Goal: Transaction & Acquisition: Purchase product/service

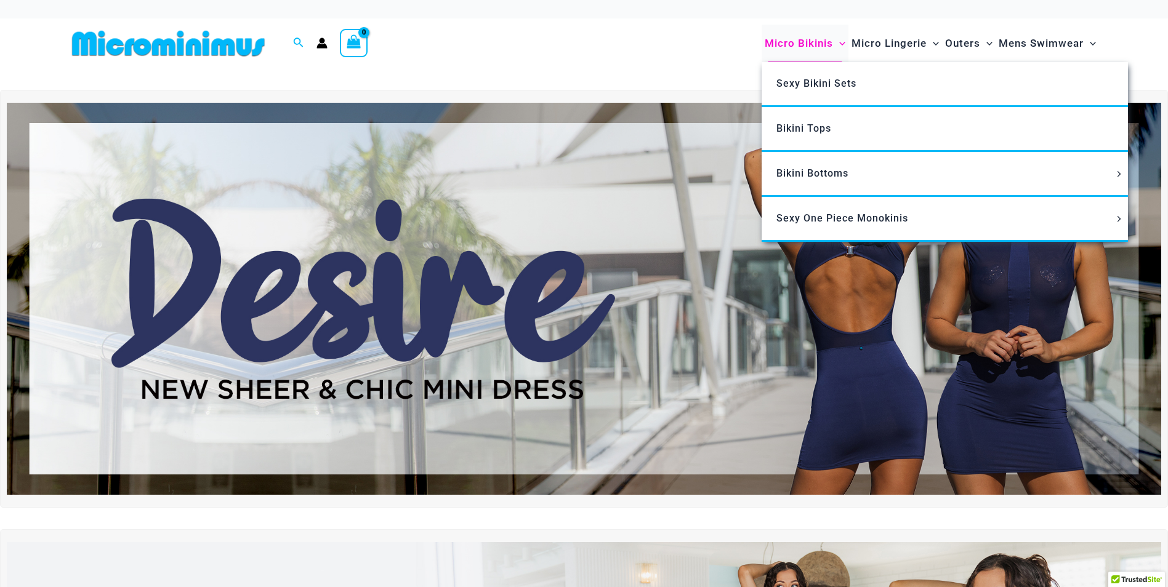
click at [797, 40] on span "Micro Bikinis" at bounding box center [799, 43] width 68 height 31
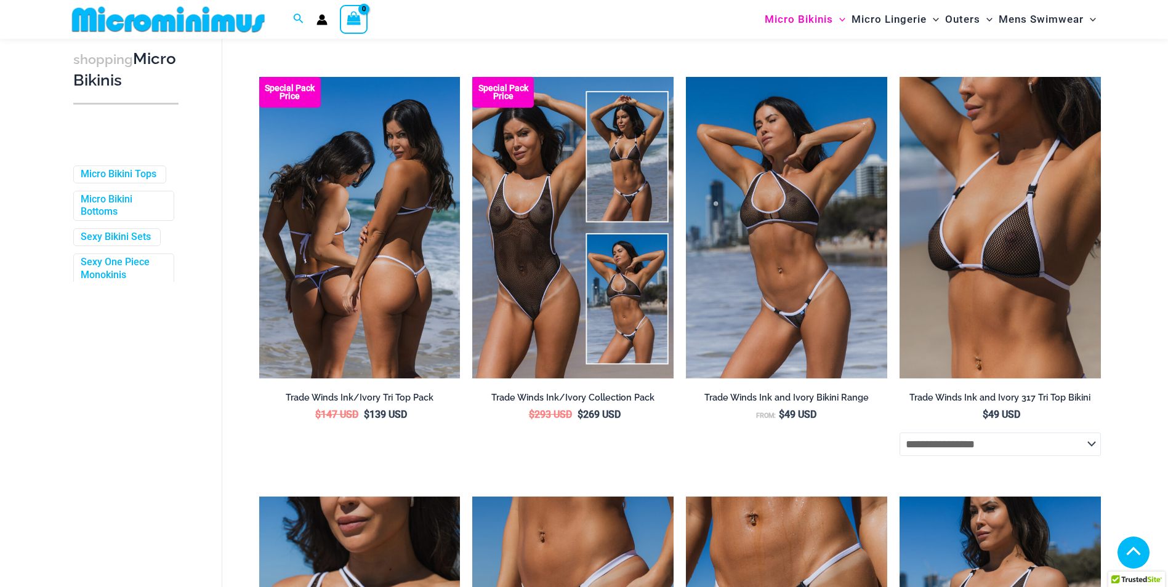
scroll to position [328, 0]
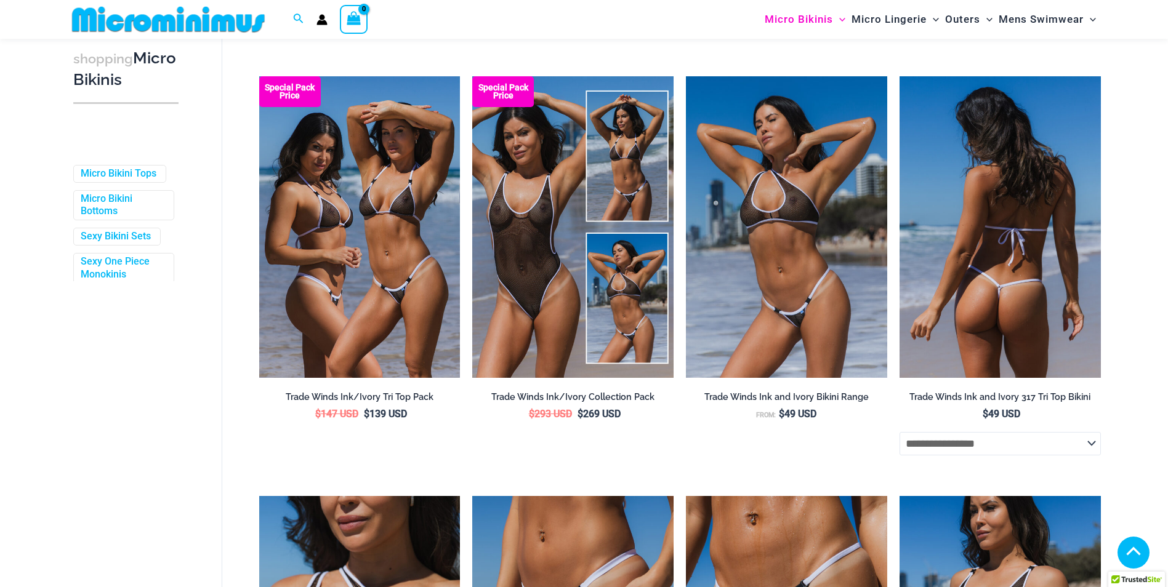
click at [1002, 267] on img at bounding box center [1000, 227] width 201 height 302
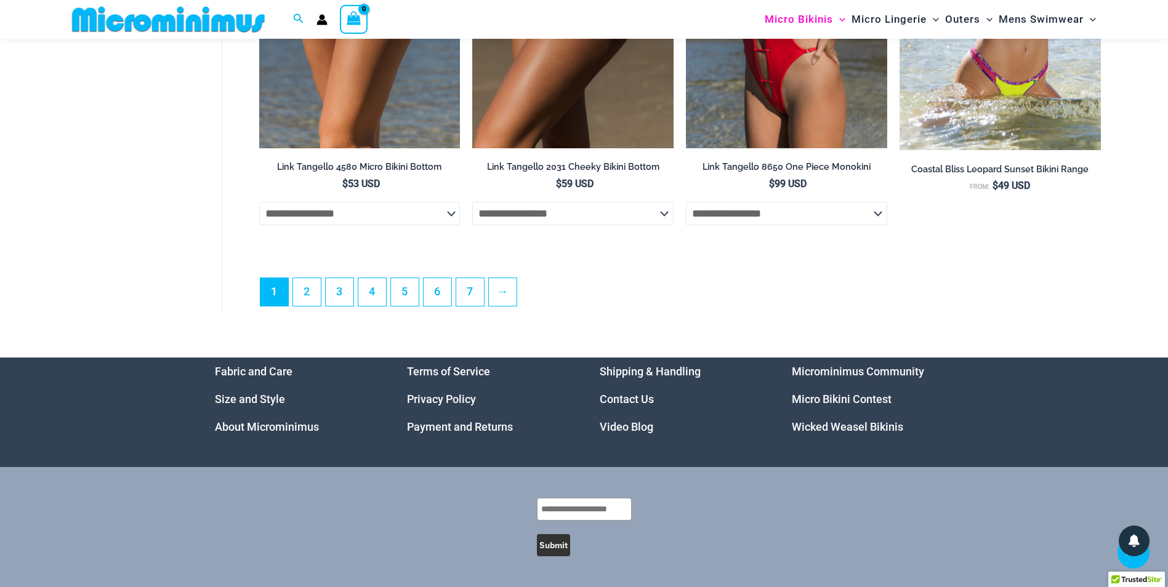
scroll to position [3513, 0]
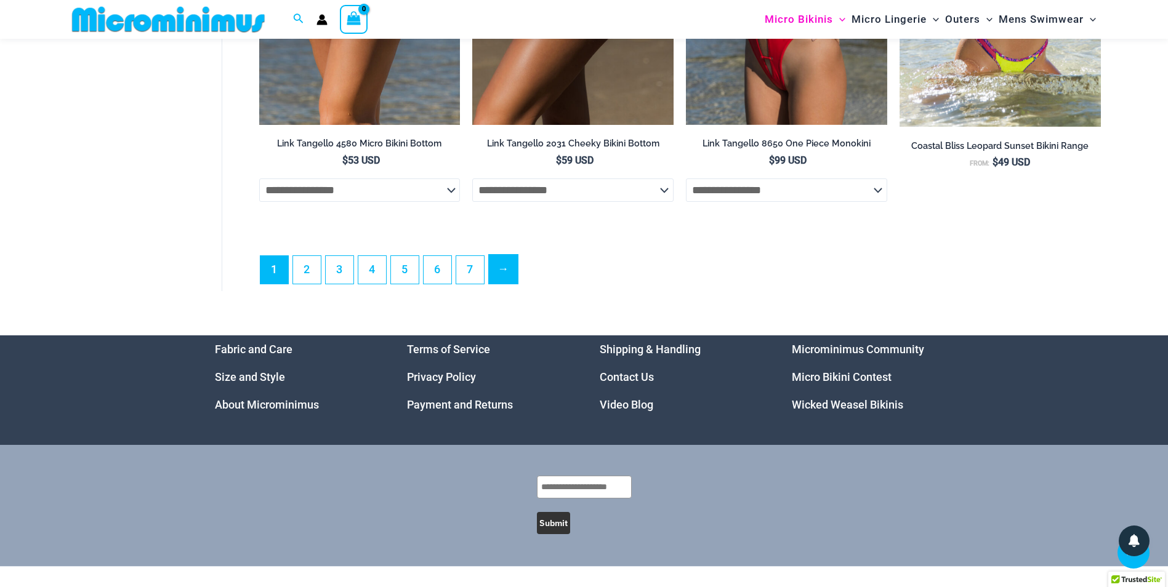
click at [514, 284] on link "→" at bounding box center [503, 269] width 29 height 29
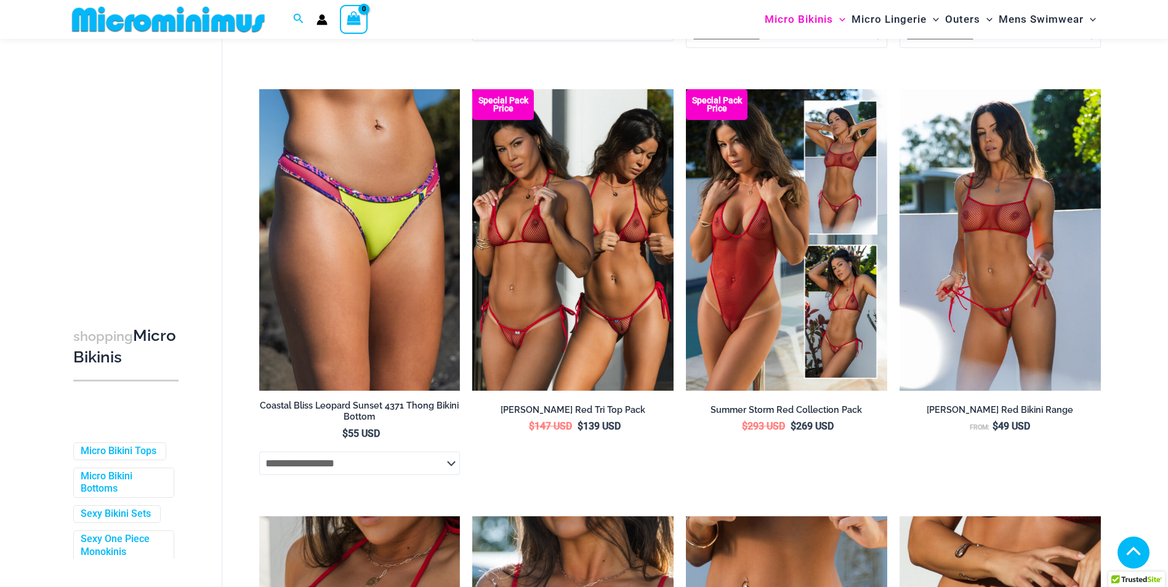
scroll to position [478, 0]
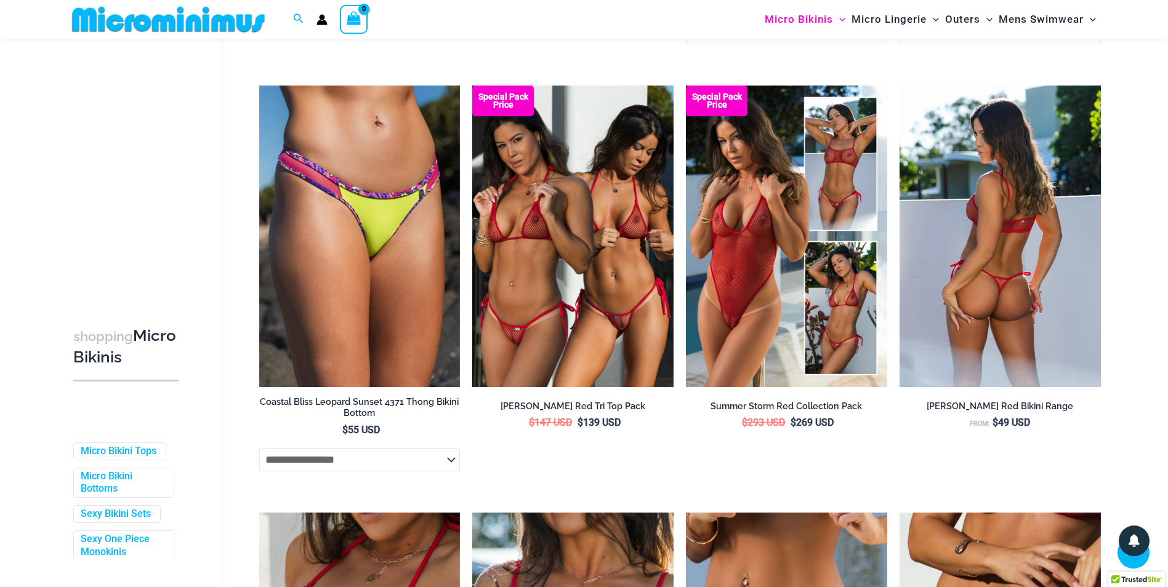
click at [1020, 285] on img at bounding box center [1000, 237] width 201 height 302
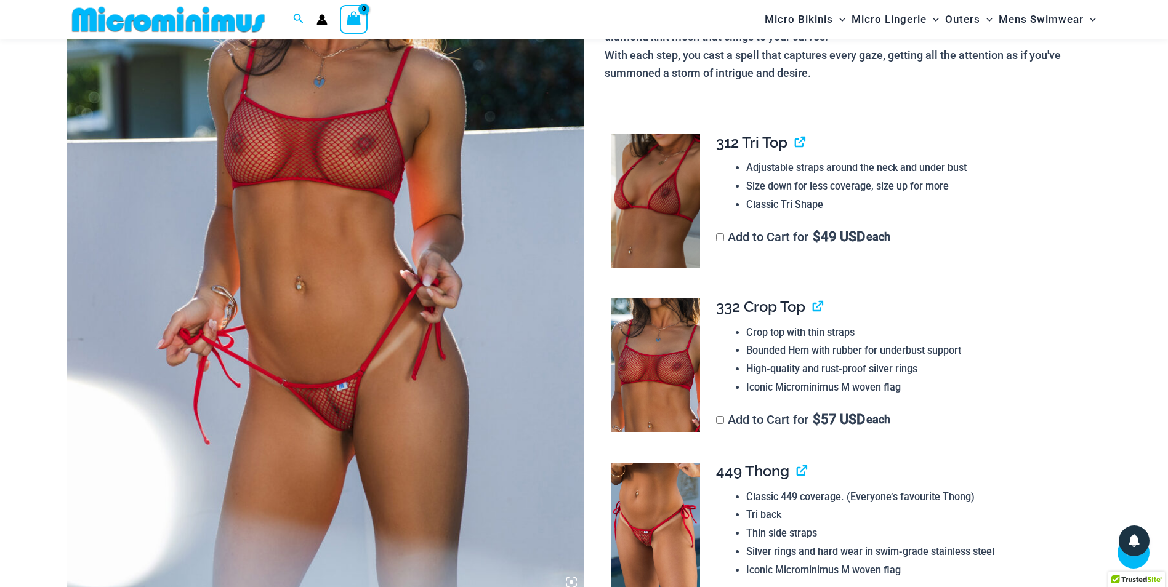
scroll to position [308, 0]
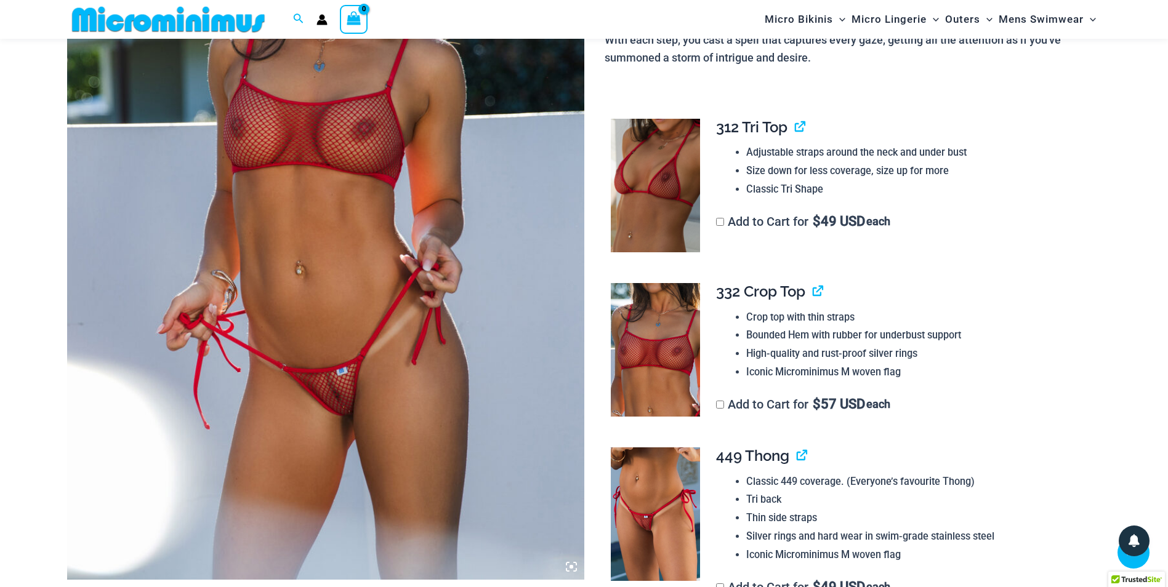
click at [331, 246] on img at bounding box center [325, 192] width 517 height 776
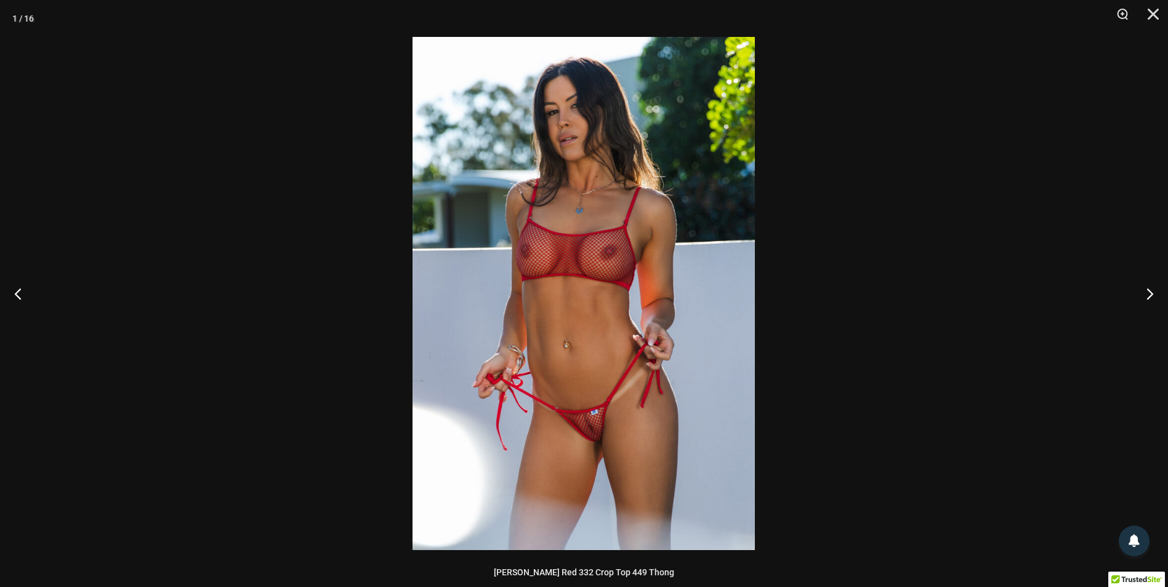
click at [542, 272] on img at bounding box center [584, 294] width 342 height 514
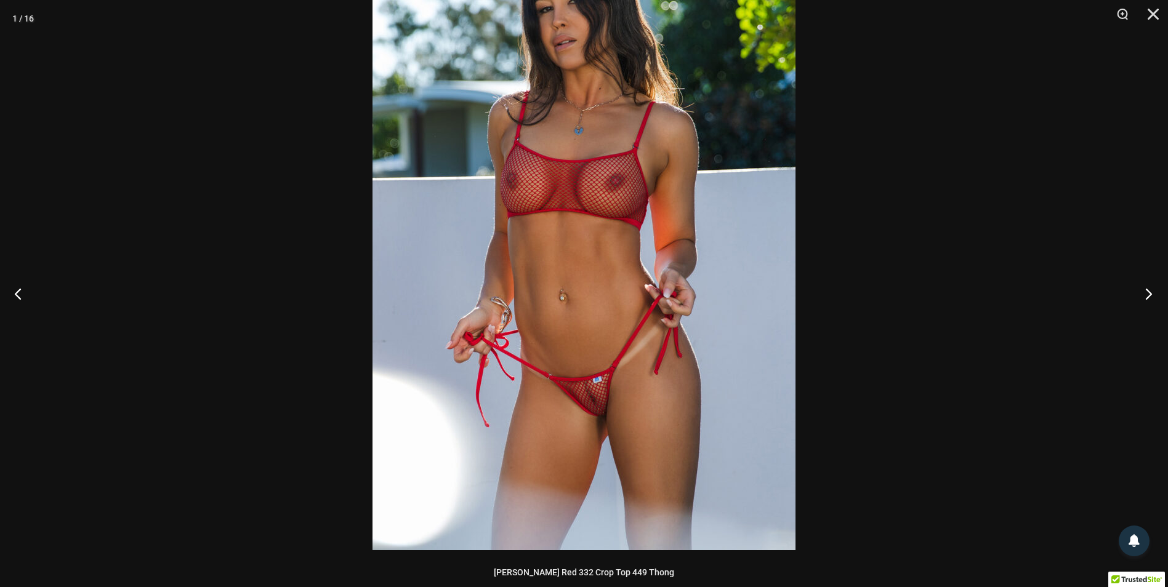
click at [1150, 292] on button "Next" at bounding box center [1145, 294] width 46 height 62
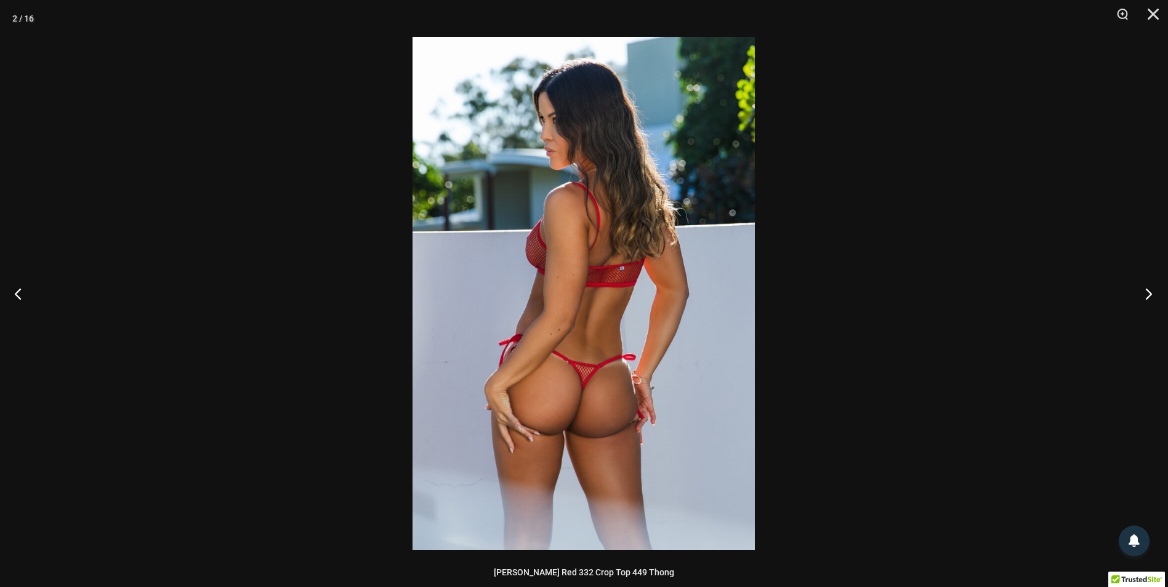
click at [1150, 292] on button "Next" at bounding box center [1145, 294] width 46 height 62
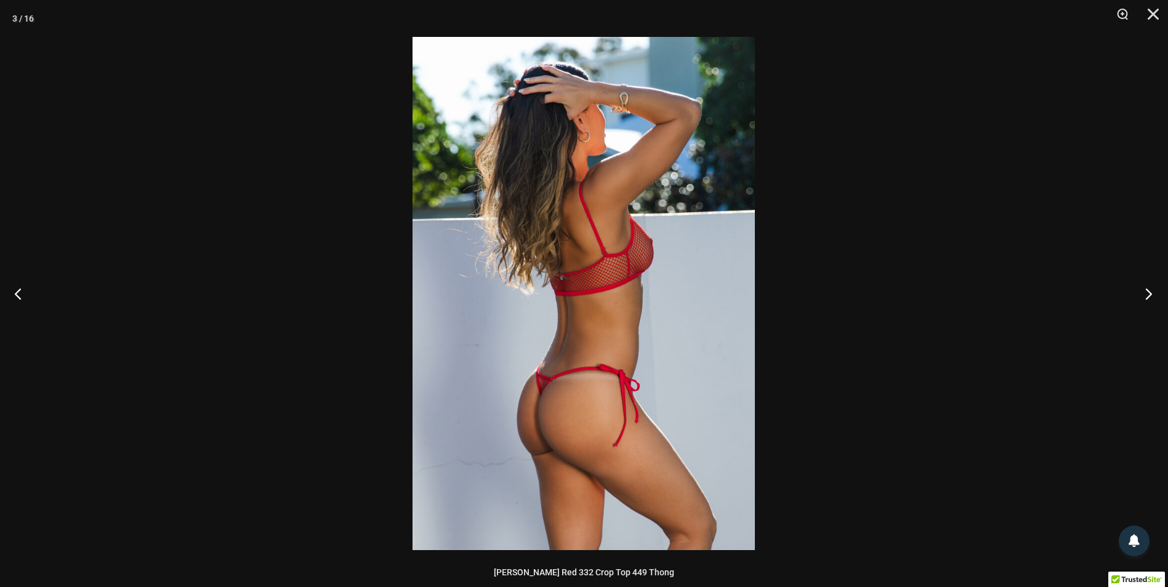
click at [1150, 292] on button "Next" at bounding box center [1145, 294] width 46 height 62
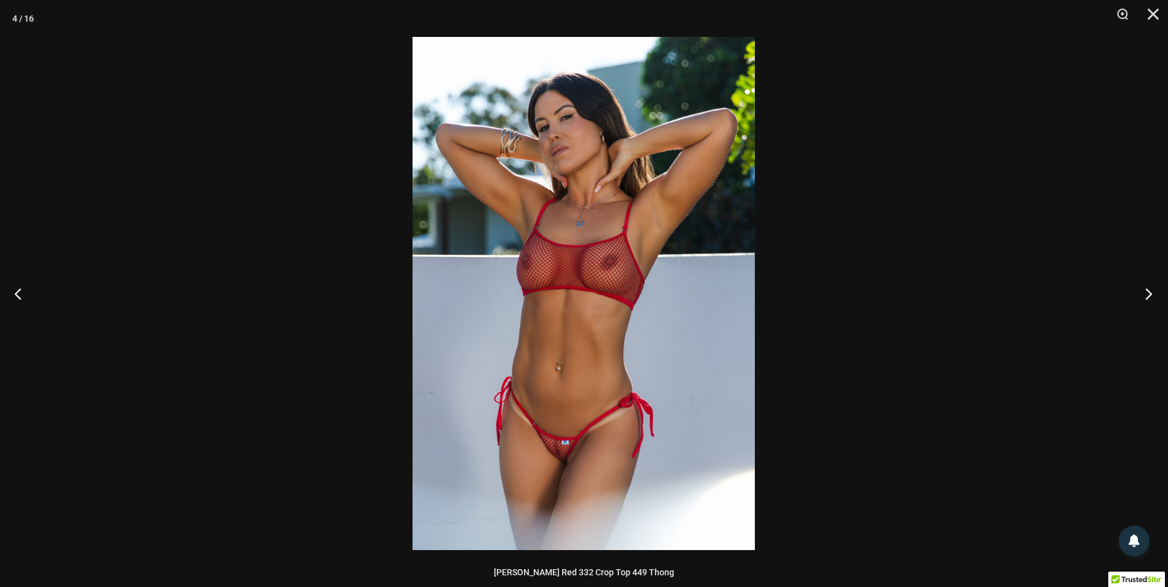
click at [1150, 292] on button "Next" at bounding box center [1145, 294] width 46 height 62
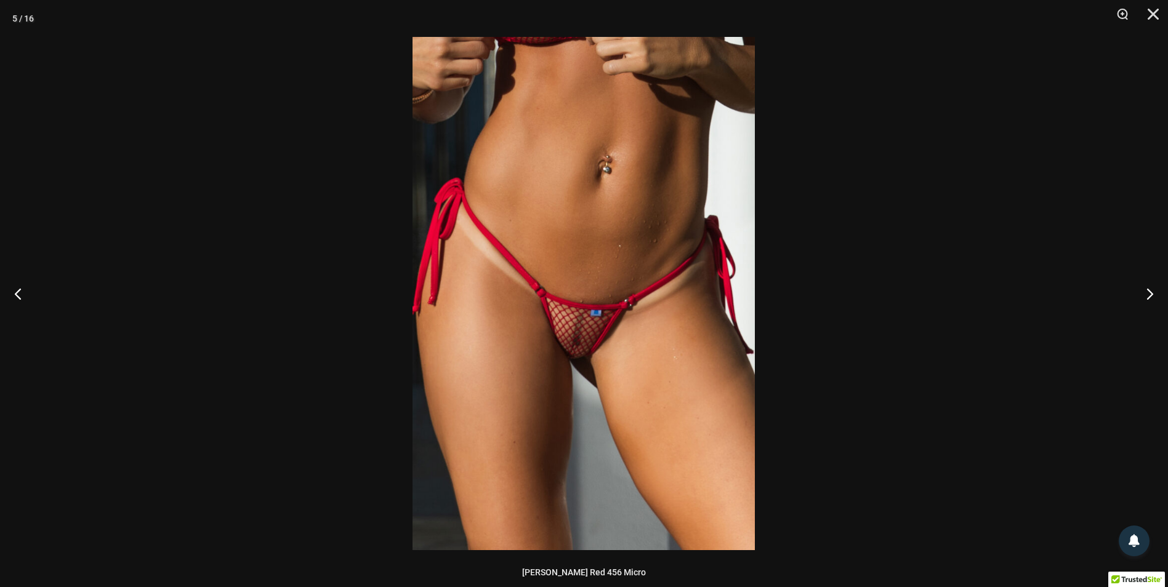
click at [661, 277] on img at bounding box center [584, 294] width 342 height 514
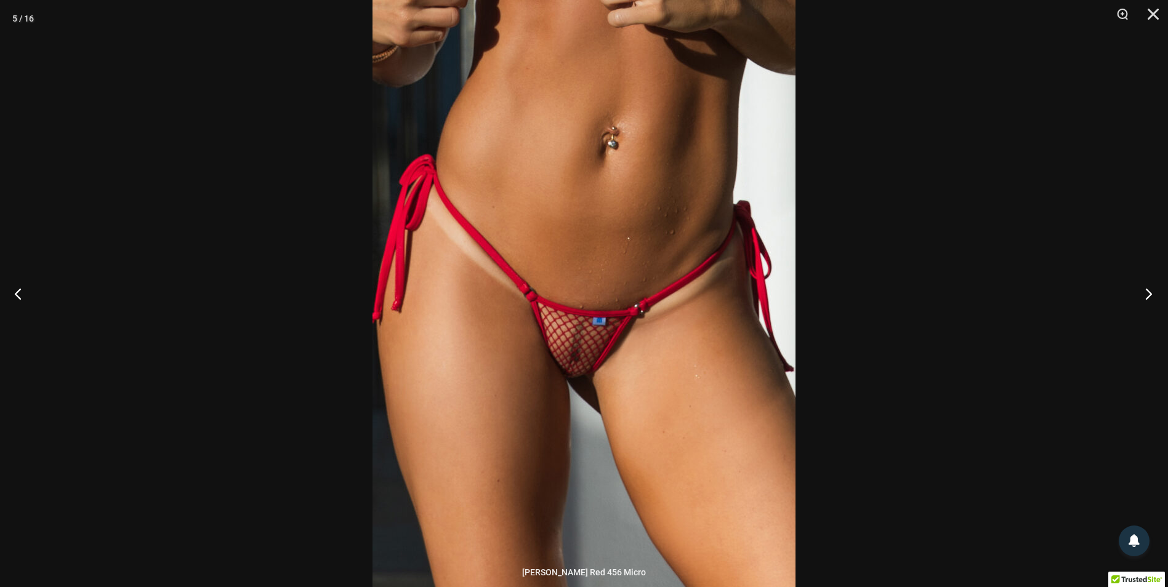
click at [1148, 294] on button "Next" at bounding box center [1145, 294] width 46 height 62
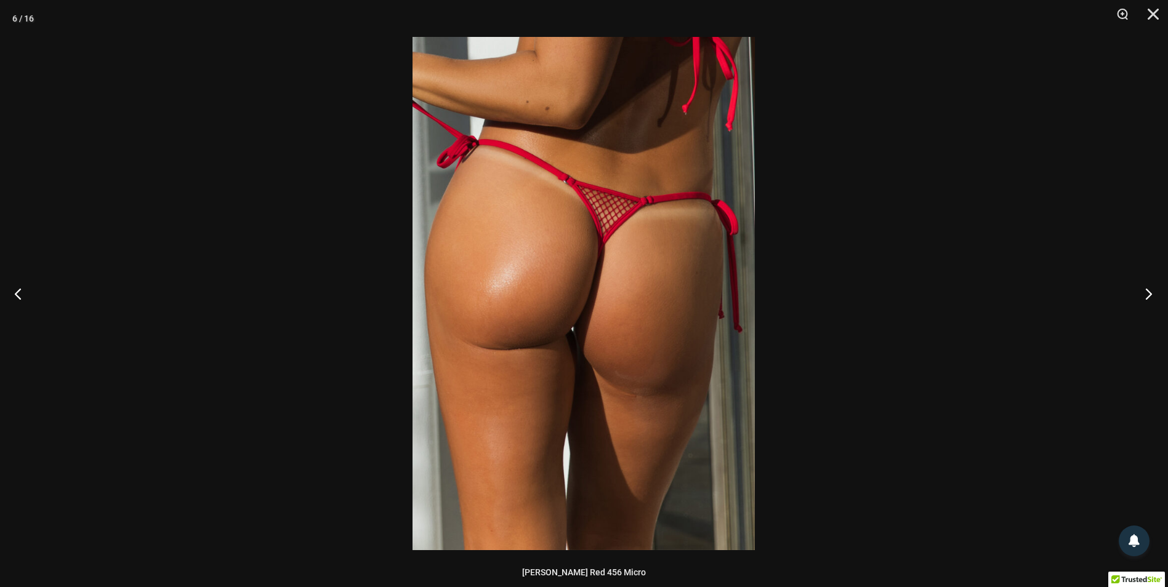
click at [1148, 294] on button "Next" at bounding box center [1145, 294] width 46 height 62
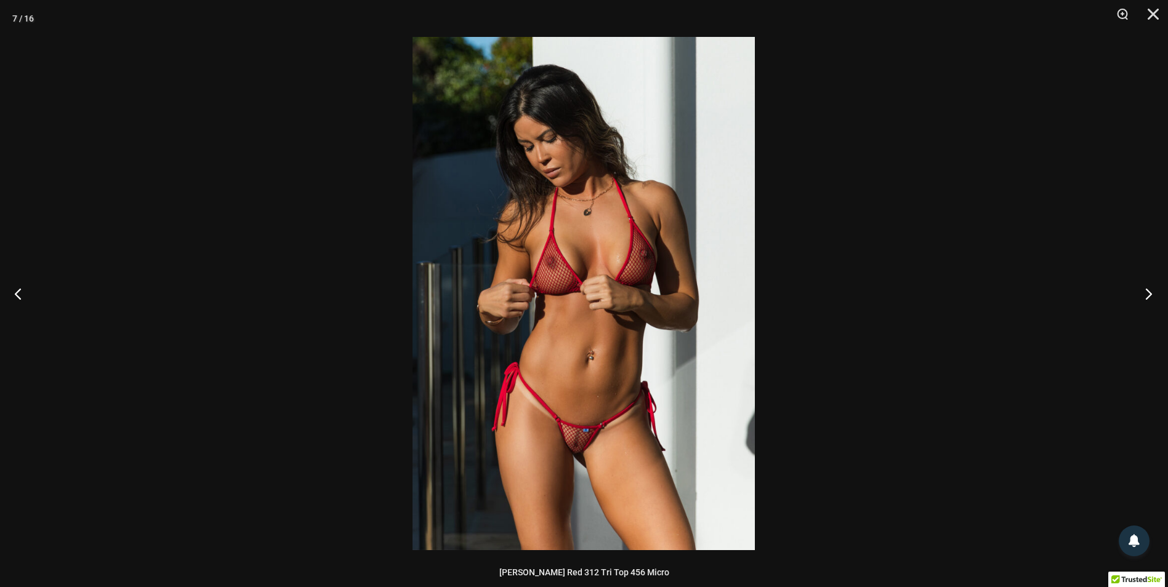
click at [1148, 294] on button "Next" at bounding box center [1145, 294] width 46 height 62
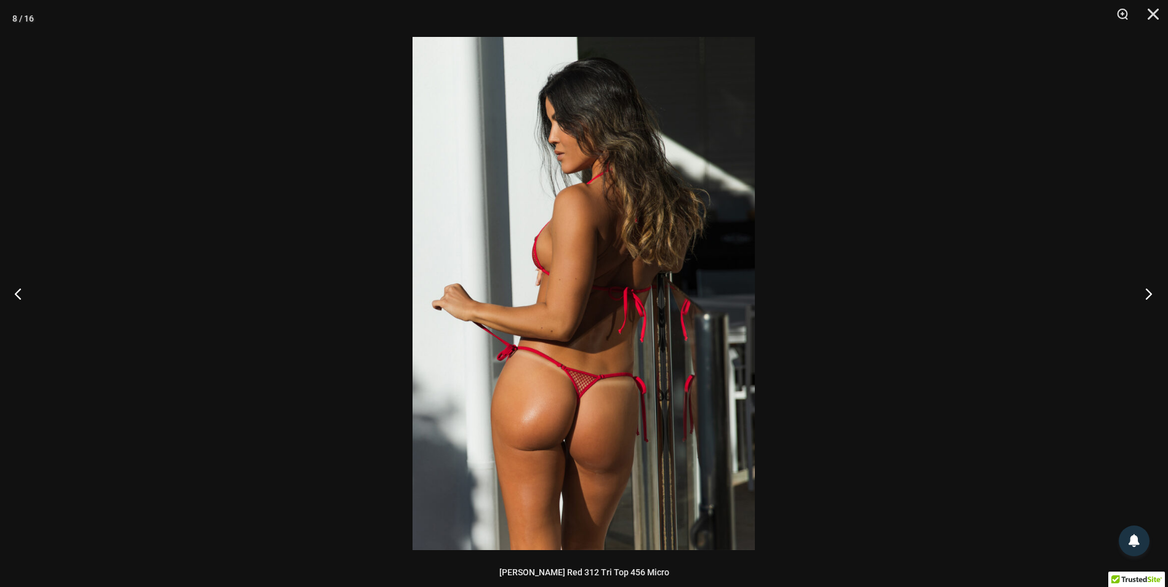
click at [1148, 294] on button "Next" at bounding box center [1145, 294] width 46 height 62
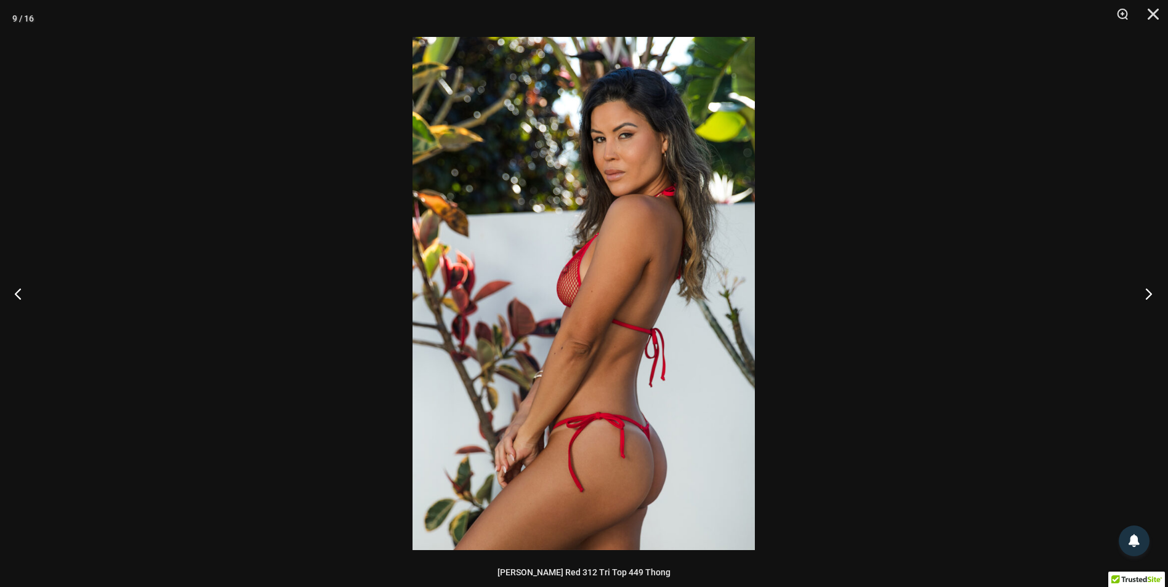
click at [1148, 294] on button "Next" at bounding box center [1145, 294] width 46 height 62
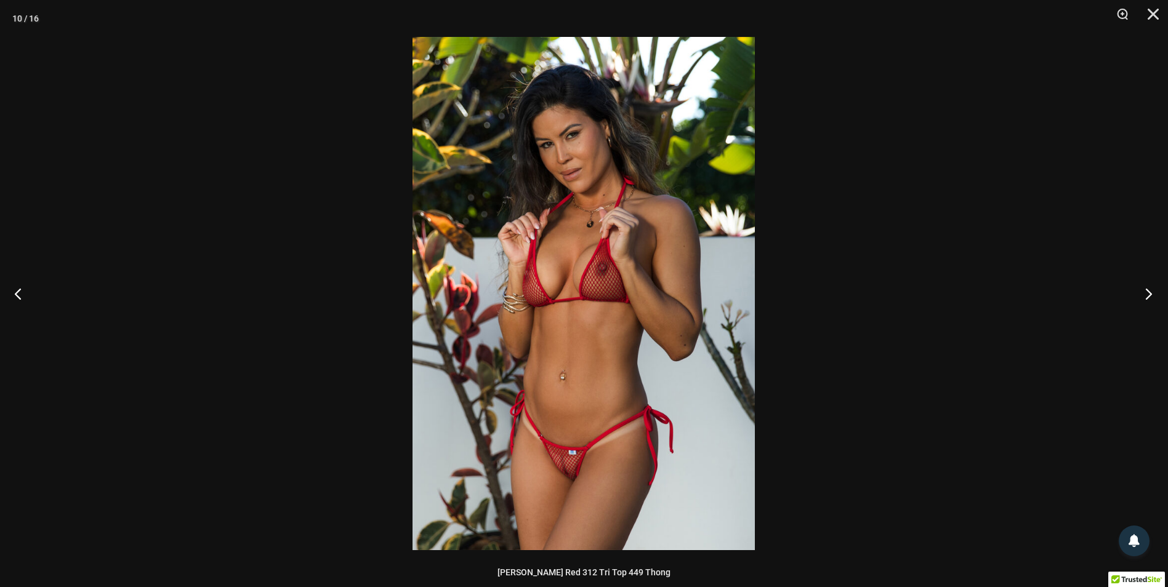
click at [1148, 294] on button "Next" at bounding box center [1145, 294] width 46 height 62
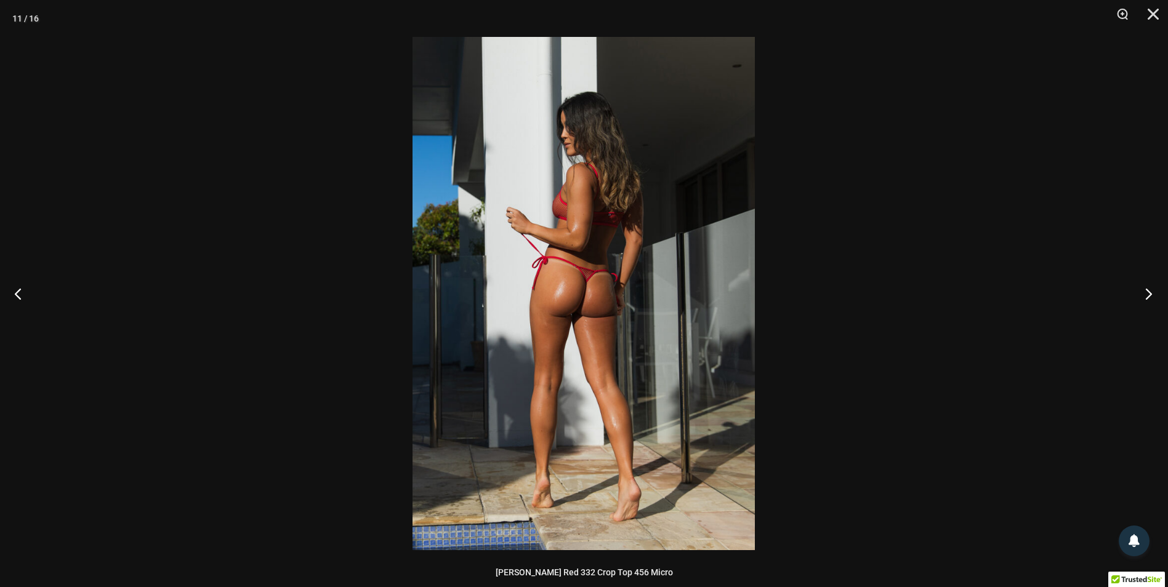
click at [1148, 294] on button "Next" at bounding box center [1145, 294] width 46 height 62
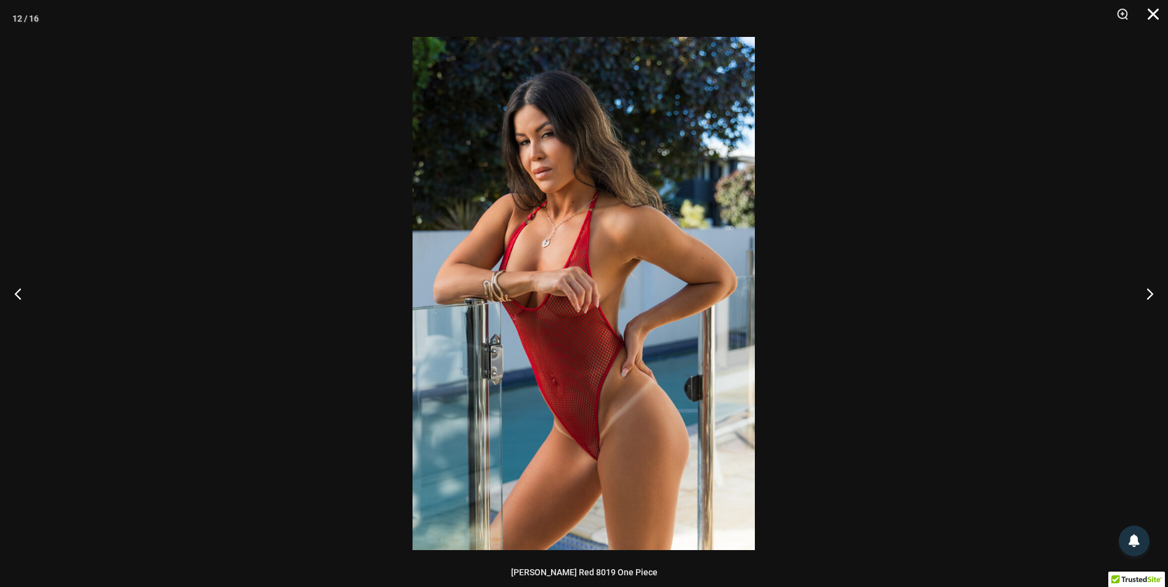
click at [1148, 14] on button "Close" at bounding box center [1149, 18] width 31 height 37
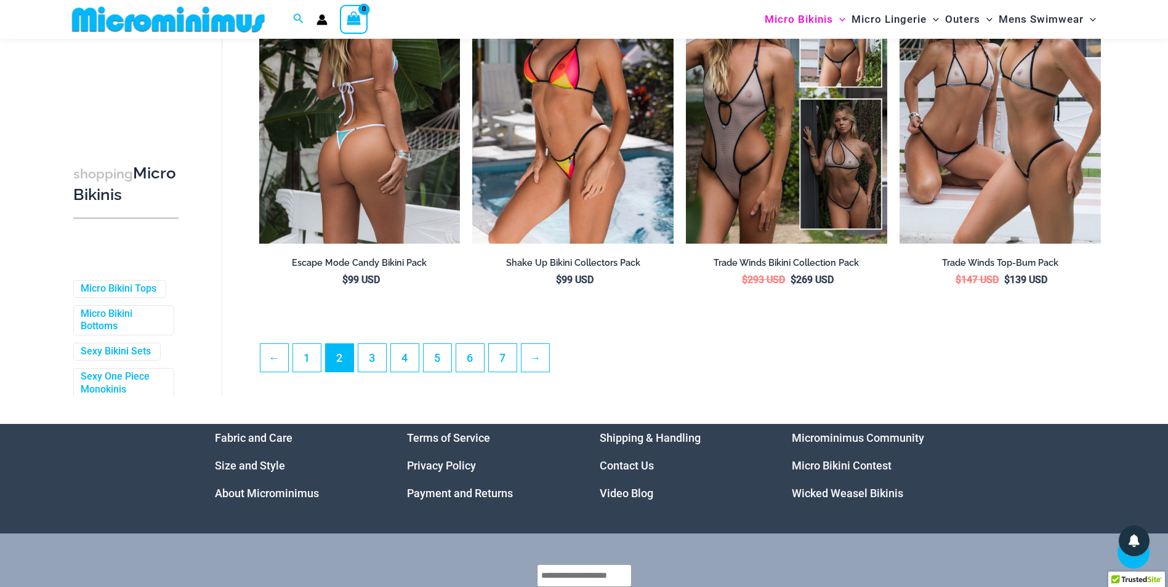
scroll to position [3170, 0]
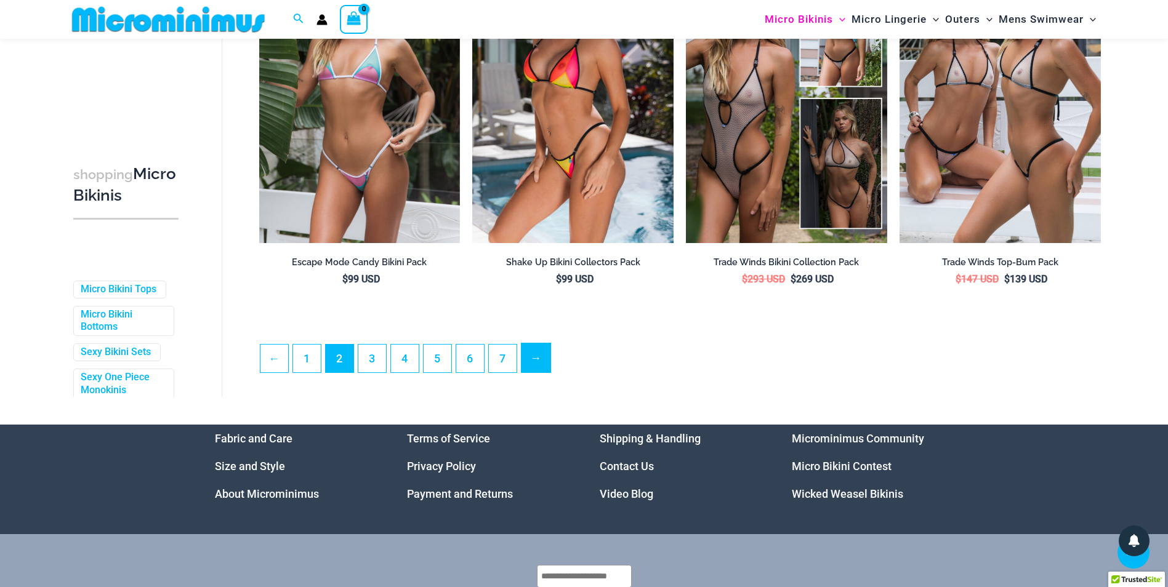
click at [531, 365] on link "→" at bounding box center [536, 358] width 29 height 29
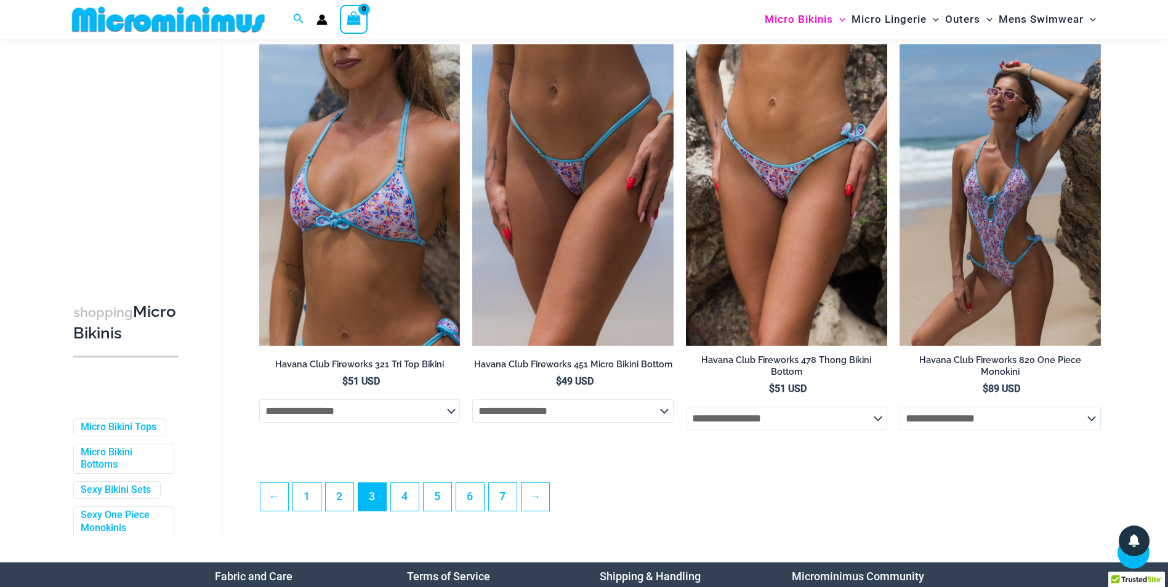
scroll to position [3093, 0]
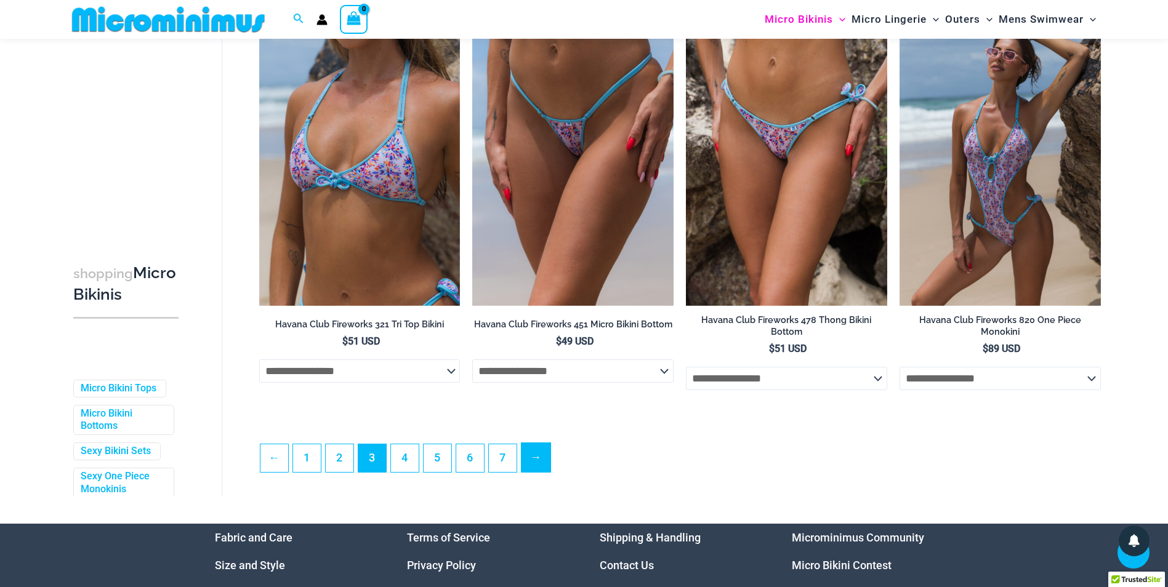
click at [540, 457] on link "→" at bounding box center [536, 457] width 29 height 29
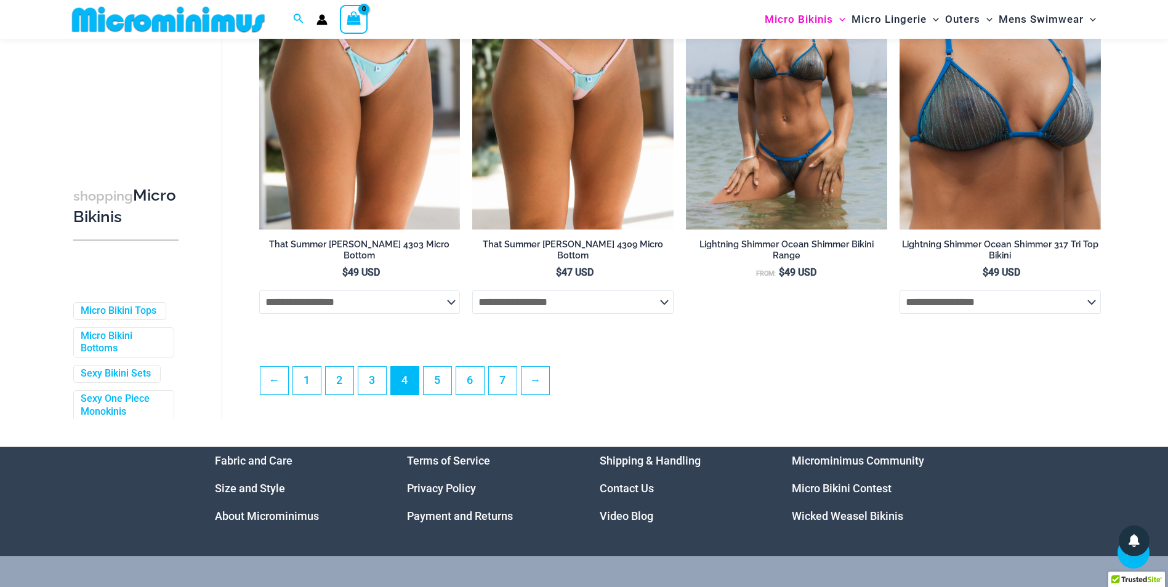
scroll to position [3192, 0]
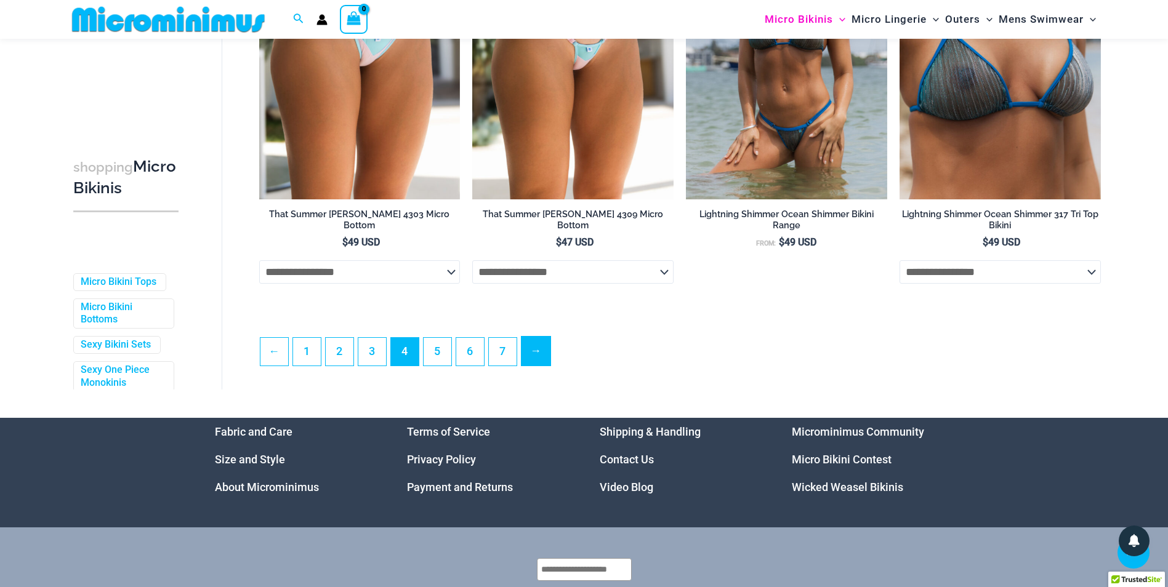
click at [533, 365] on link "→" at bounding box center [536, 351] width 29 height 29
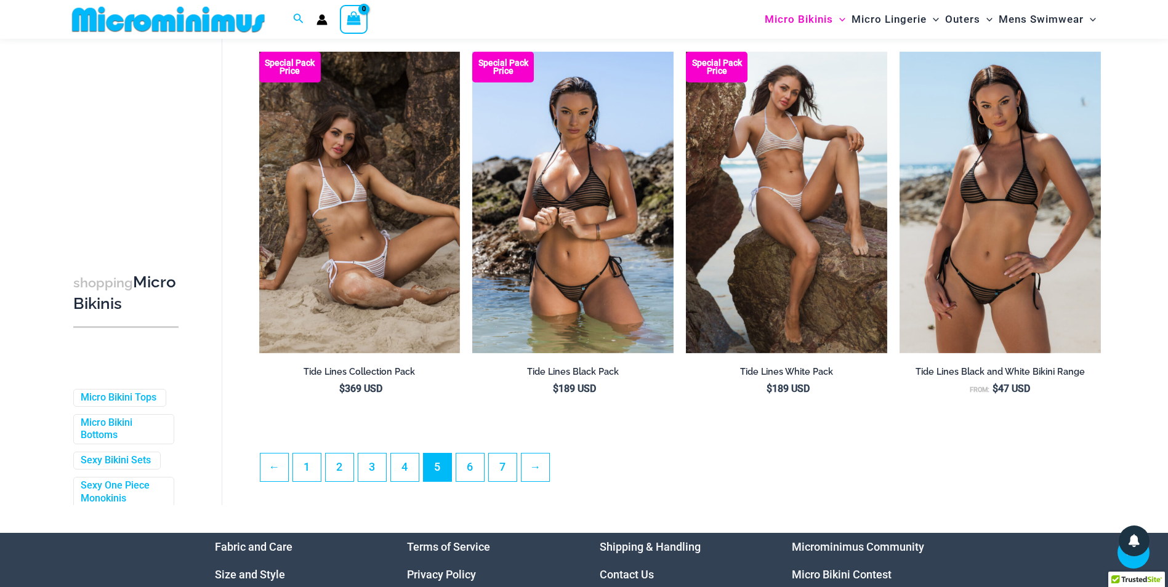
scroll to position [3099, 0]
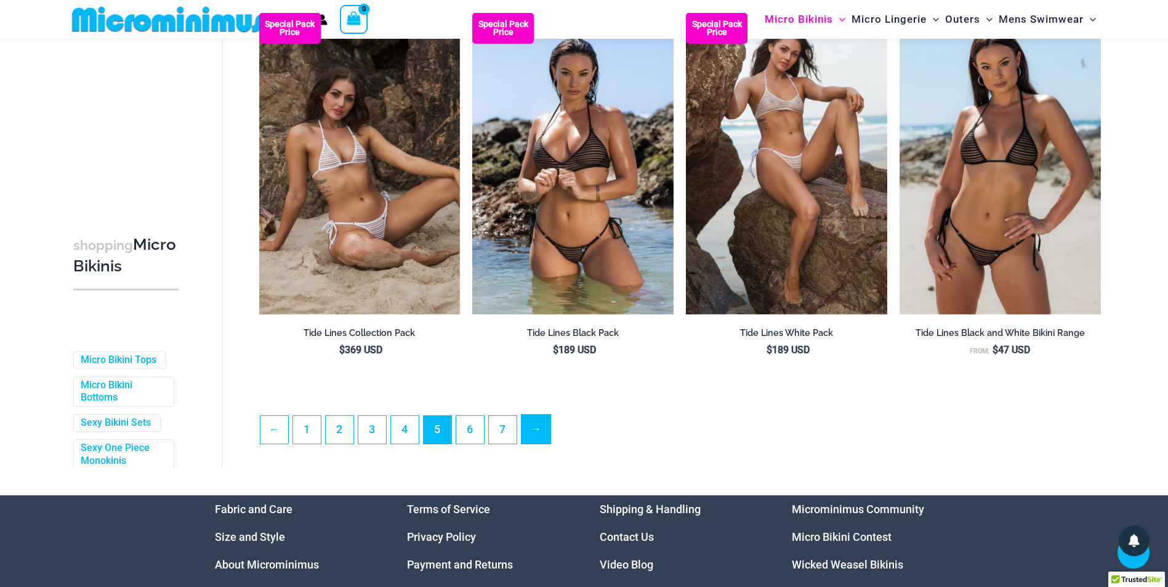
click at [539, 429] on link "→" at bounding box center [536, 429] width 29 height 29
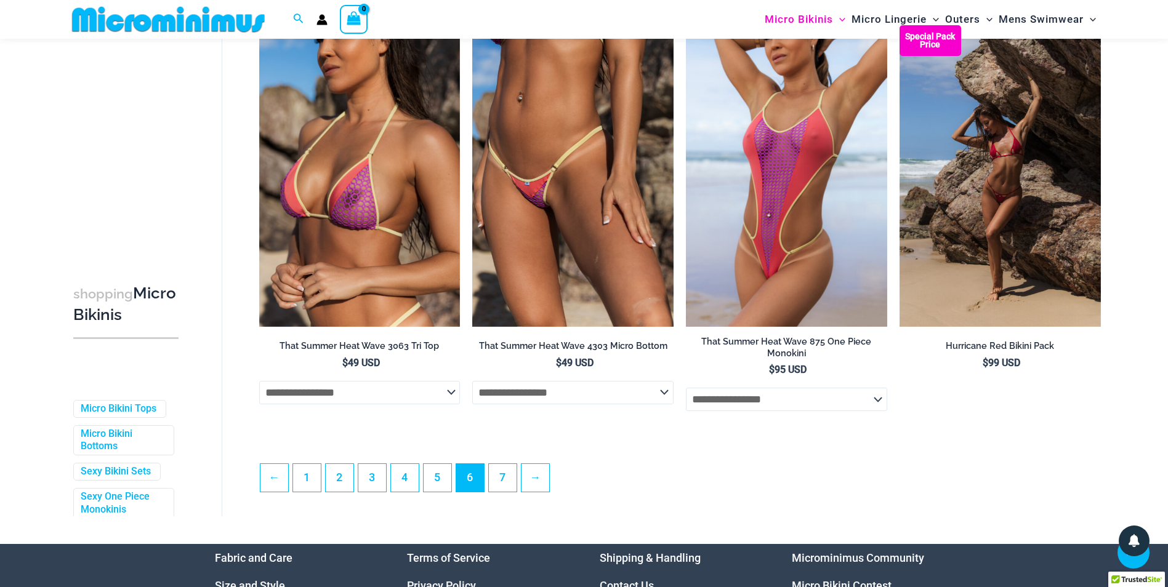
scroll to position [3094, 0]
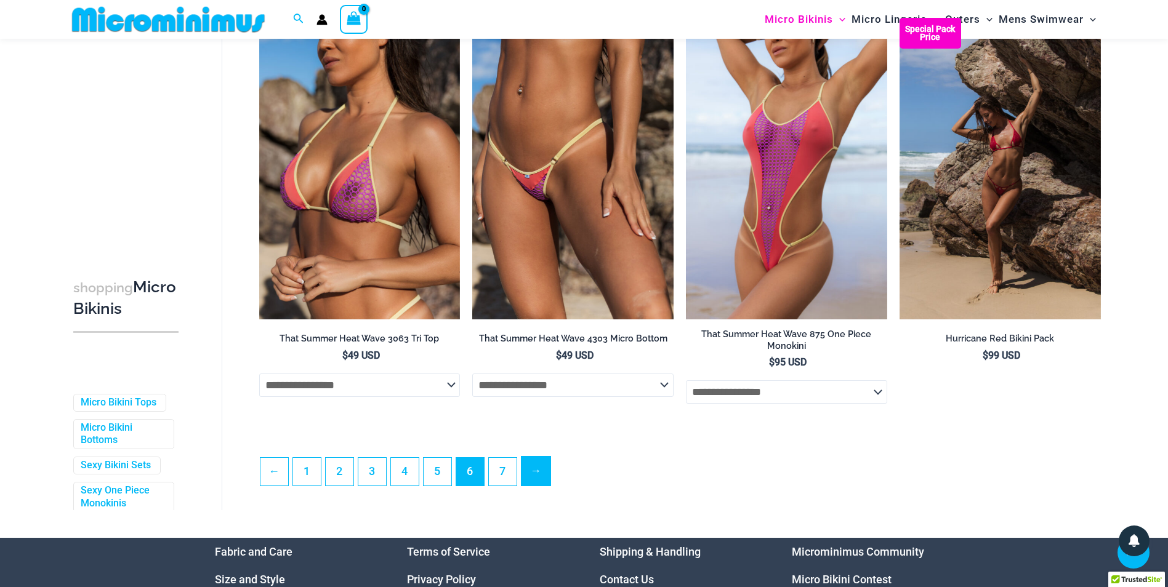
click at [528, 486] on link "→" at bounding box center [536, 471] width 29 height 29
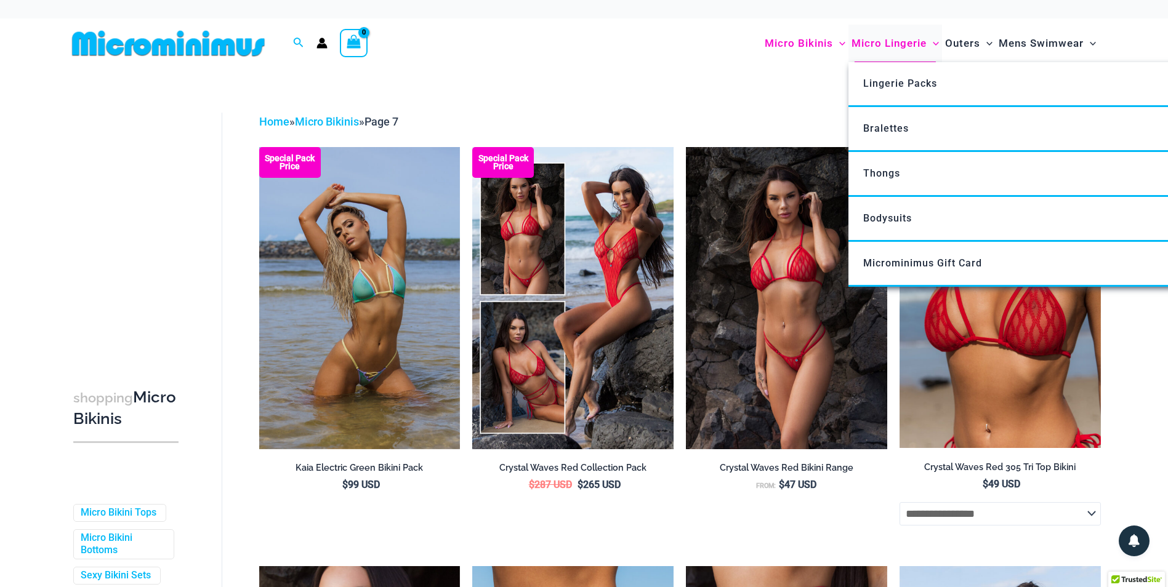
click at [884, 42] on span "Micro Lingerie" at bounding box center [889, 43] width 75 height 31
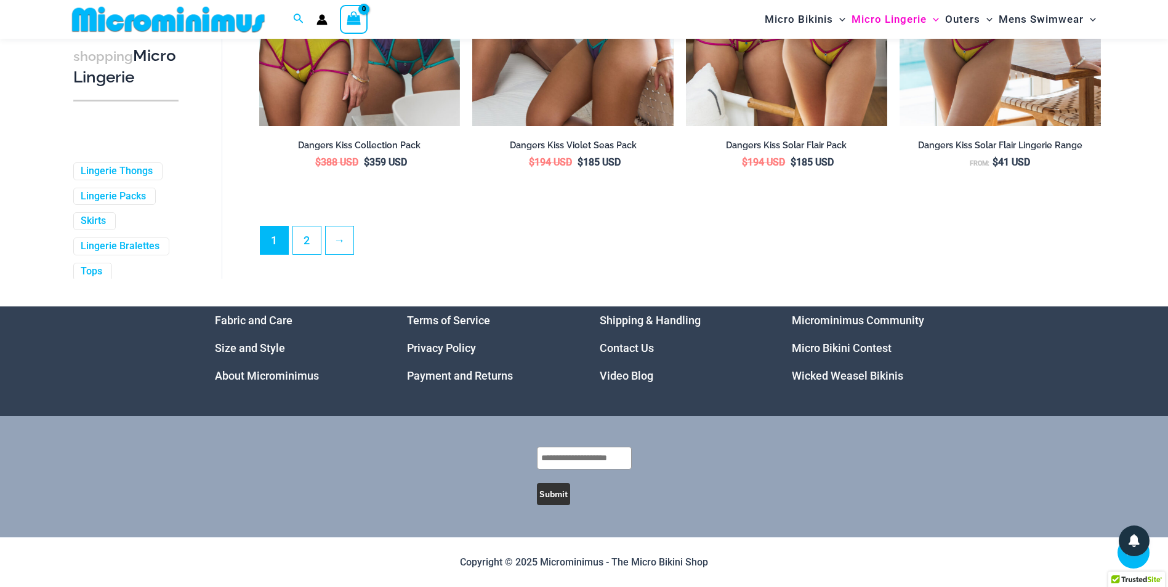
scroll to position [3338, 0]
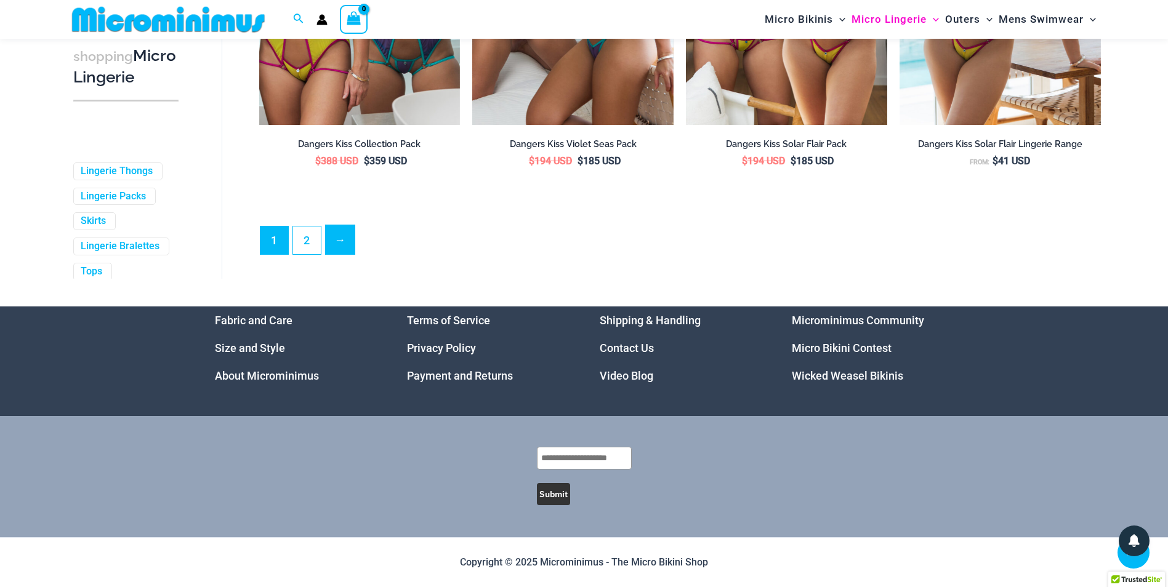
click at [347, 230] on link "→" at bounding box center [340, 239] width 29 height 29
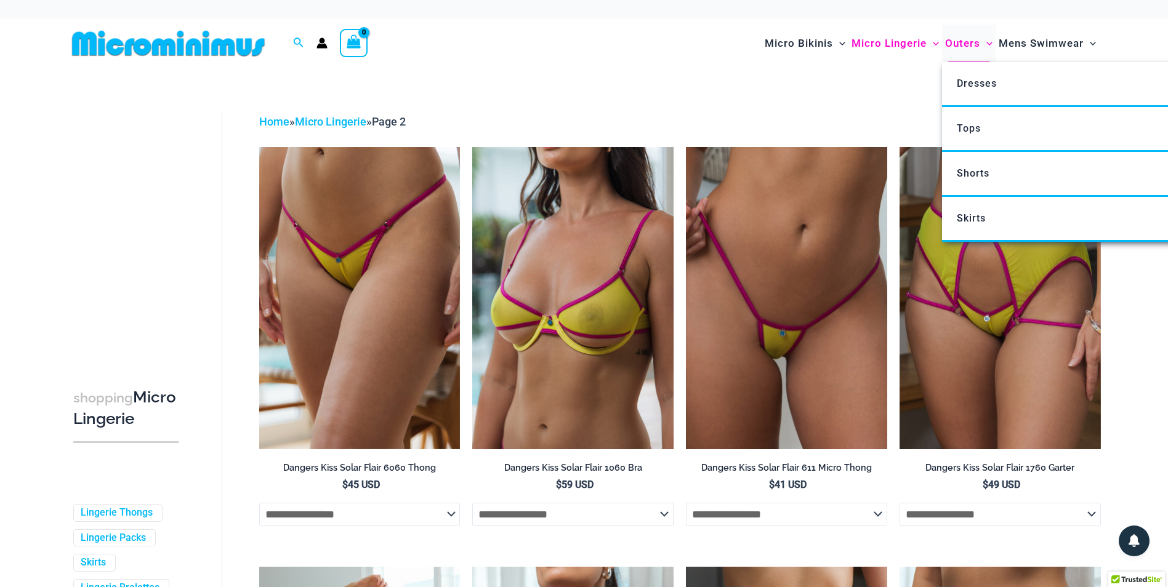
click at [971, 39] on span "Outers" at bounding box center [962, 43] width 35 height 31
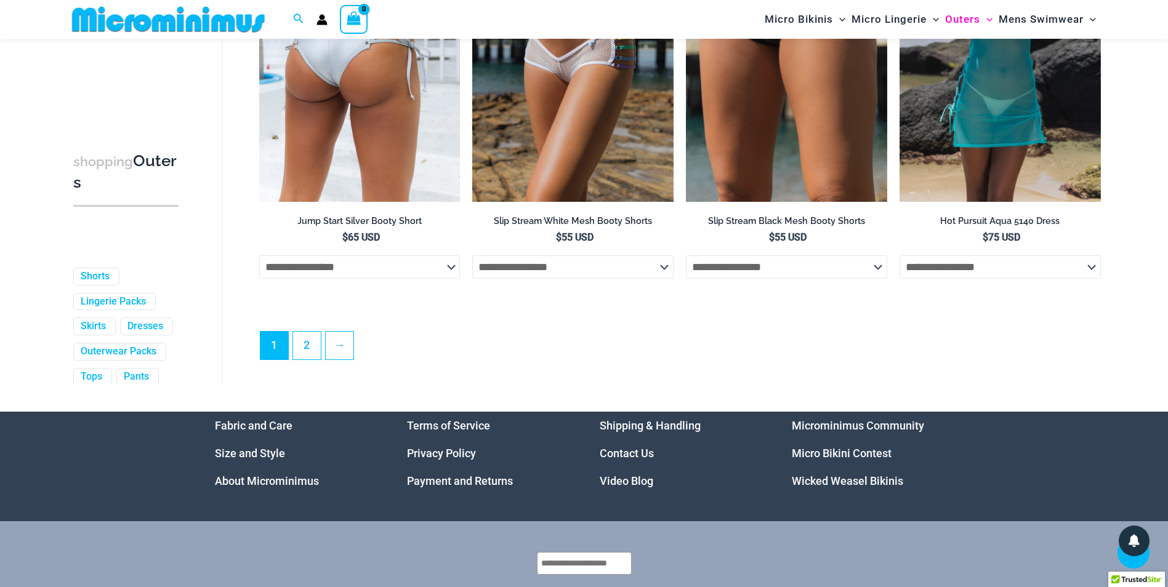
scroll to position [3267, 0]
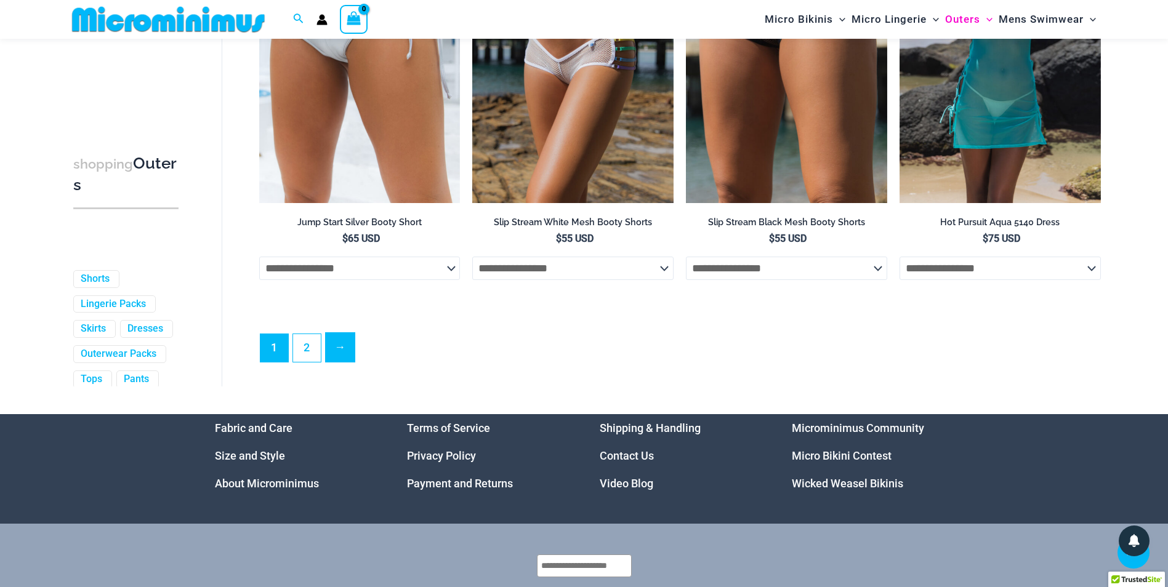
click at [334, 362] on link "→" at bounding box center [340, 347] width 29 height 29
